Goal: Transaction & Acquisition: Subscribe to service/newsletter

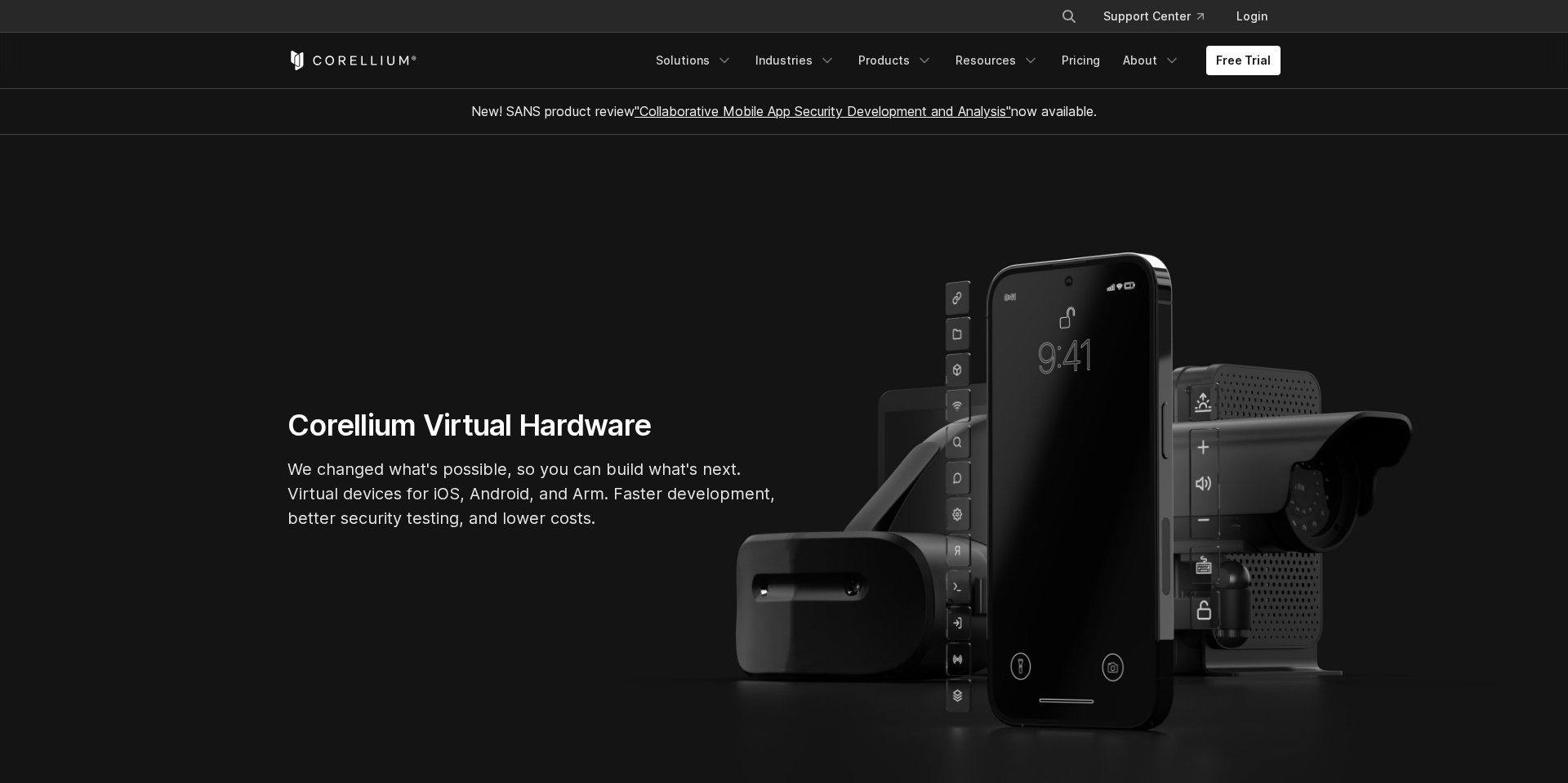
click at [1320, 185] on section "Corellium Virtual Hardware We changed what's possible, so you can build what's …" at bounding box center [784, 475] width 1568 height 681
click at [1237, 45] on link "Free Trial" at bounding box center [1243, 60] width 74 height 29
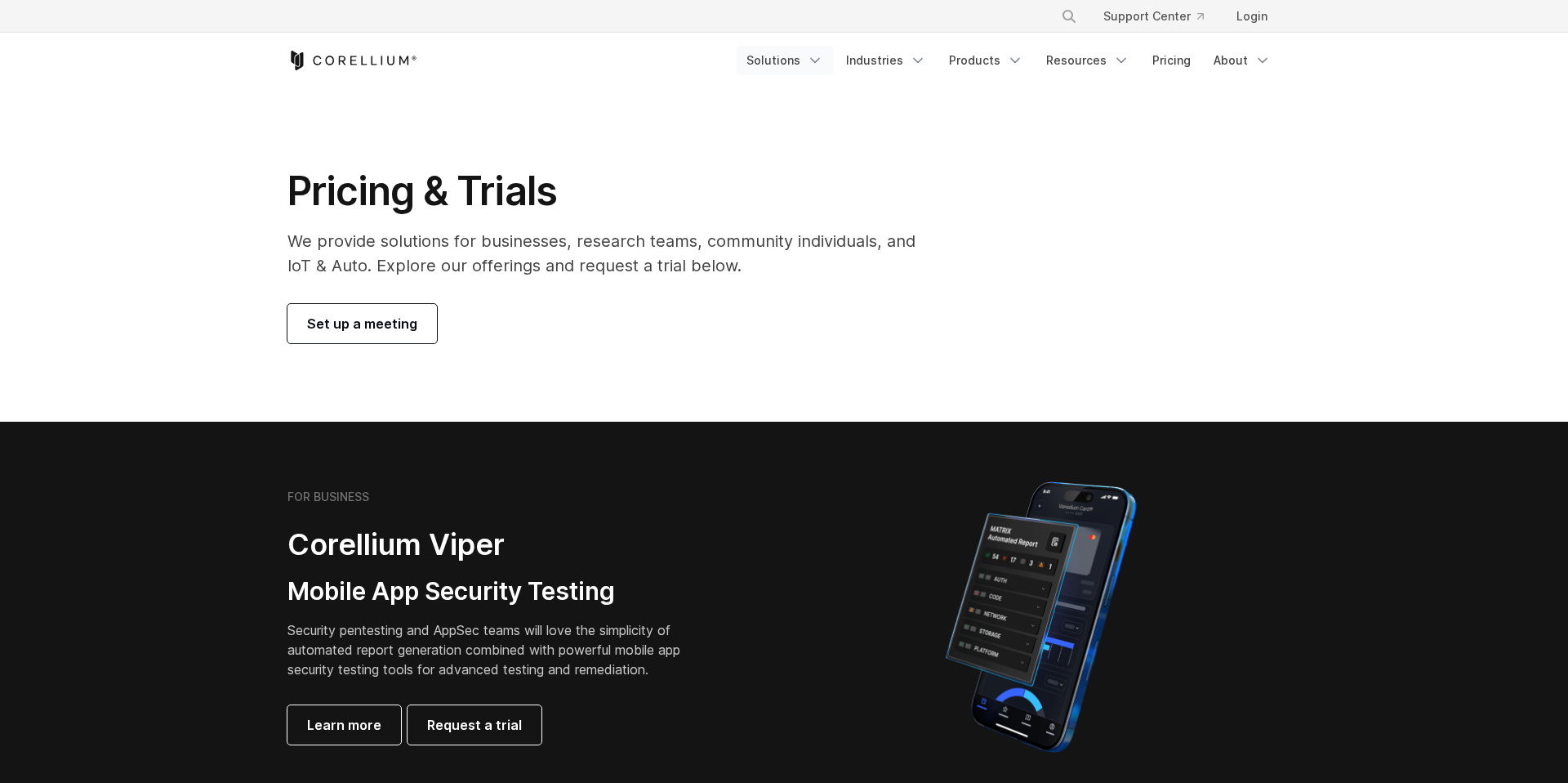
click at [806, 69] on link "Solutions" at bounding box center [785, 60] width 96 height 29
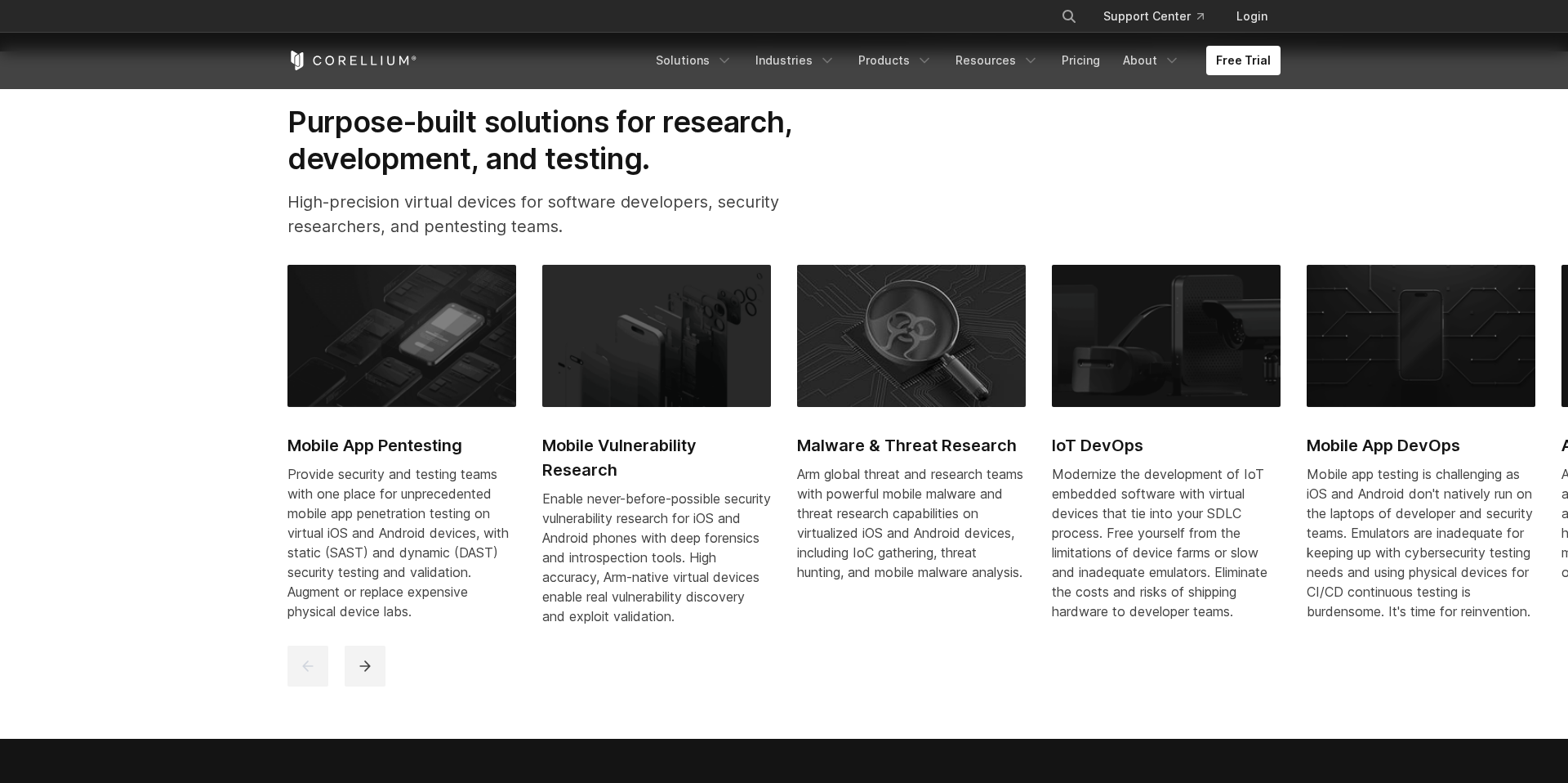
scroll to position [768, 0]
